Goal: Understand process/instructions: Learn how to perform a task or action

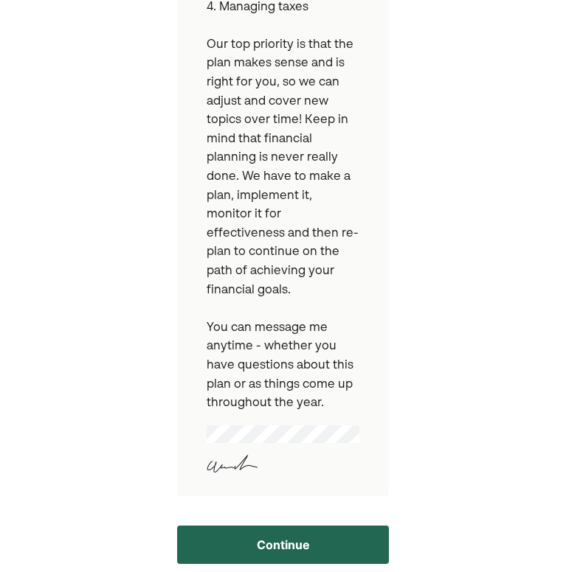
scroll to position [623, 0]
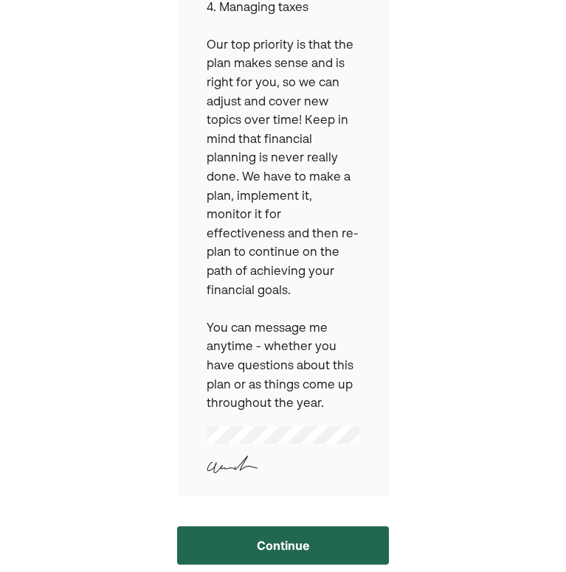
click at [356, 527] on button "Continue" at bounding box center [283, 546] width 212 height 38
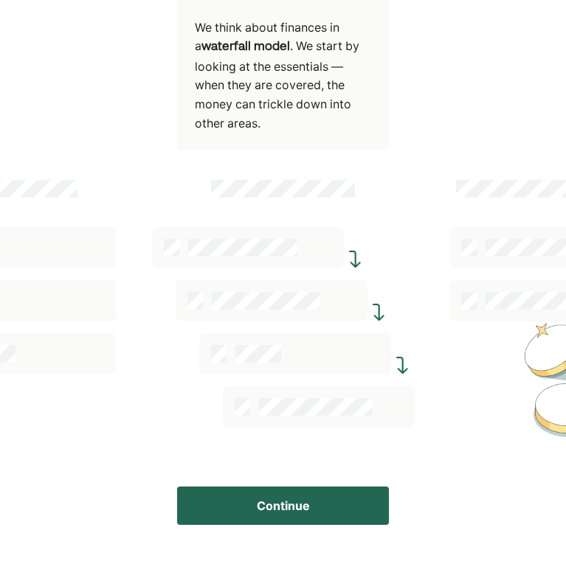
scroll to position [323, 0]
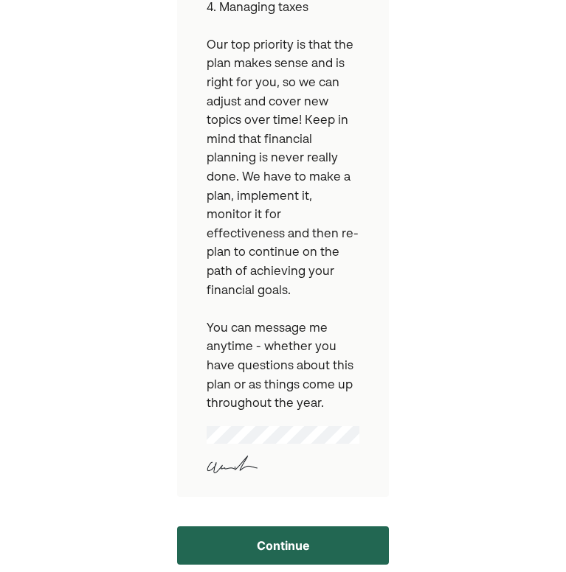
click at [335, 527] on button "Continue" at bounding box center [283, 546] width 212 height 38
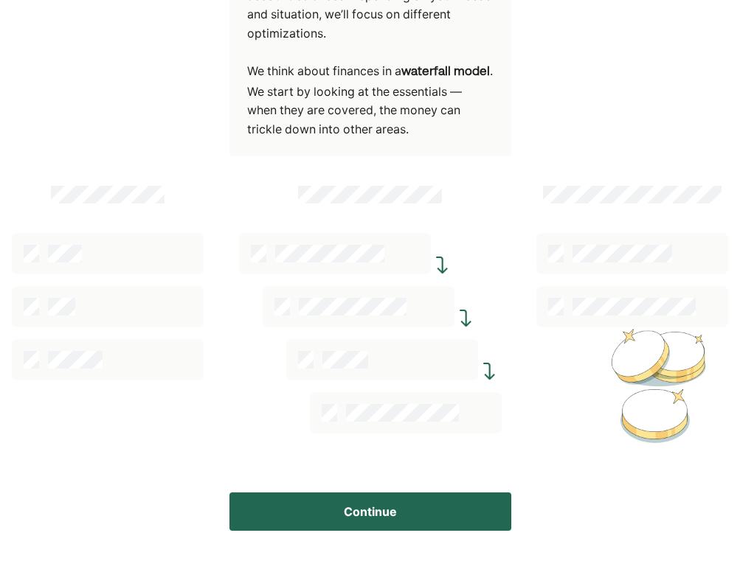
scroll to position [275, 0]
click at [379, 499] on button "Continue" at bounding box center [370, 512] width 282 height 38
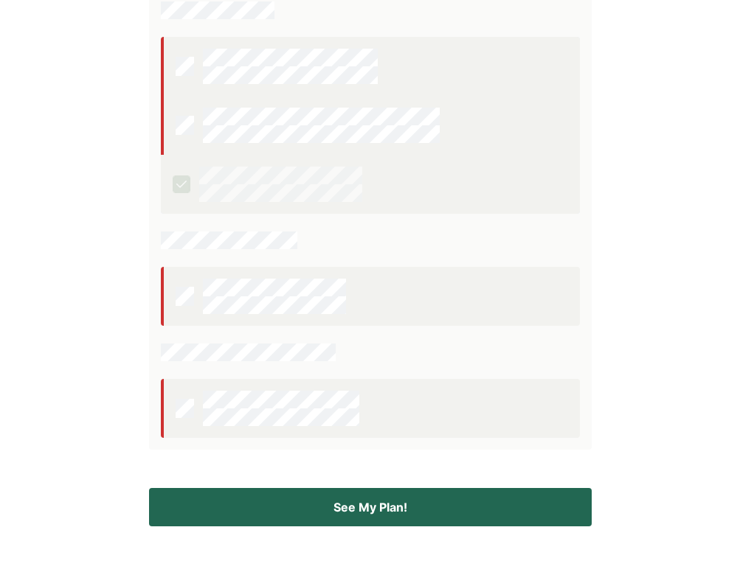
scroll to position [320, 0]
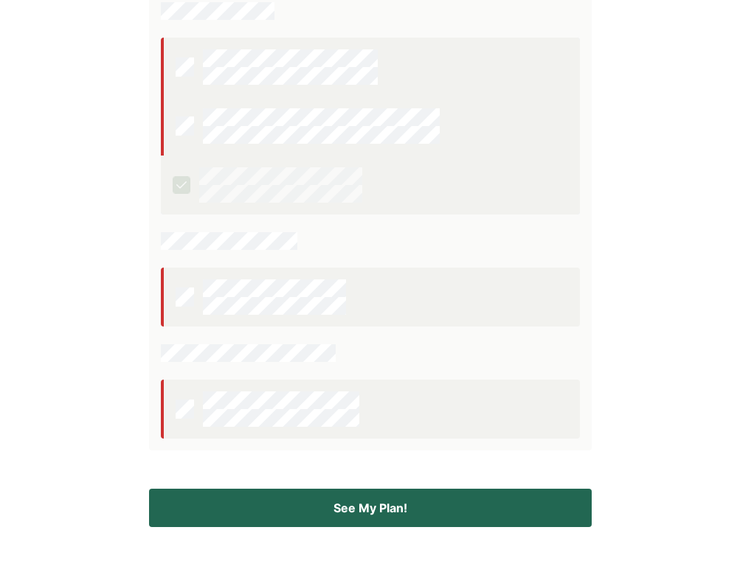
click at [429, 502] on button "See My Plan!" at bounding box center [370, 508] width 443 height 38
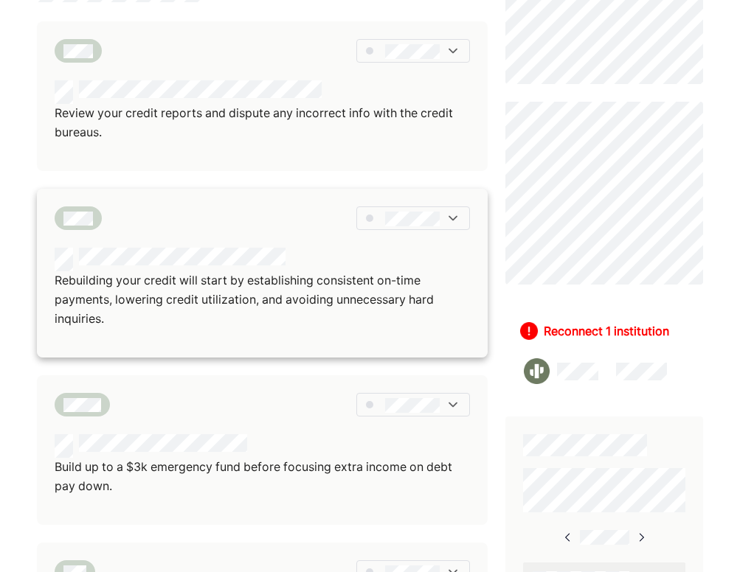
click at [451, 215] on img at bounding box center [453, 218] width 15 height 15
click at [332, 328] on div "Rebuilding your credit will start by establishing consistent on-time payments, …" at bounding box center [262, 297] width 415 height 98
